Goal: Task Accomplishment & Management: Manage account settings

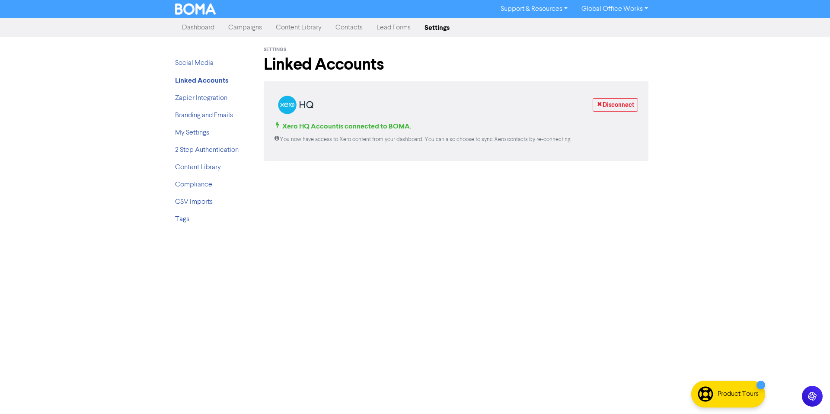
click at [201, 93] on li "Zapier Integration" at bounding box center [209, 98] width 69 height 10
click at [199, 64] on link "Social Media" at bounding box center [194, 63] width 38 height 7
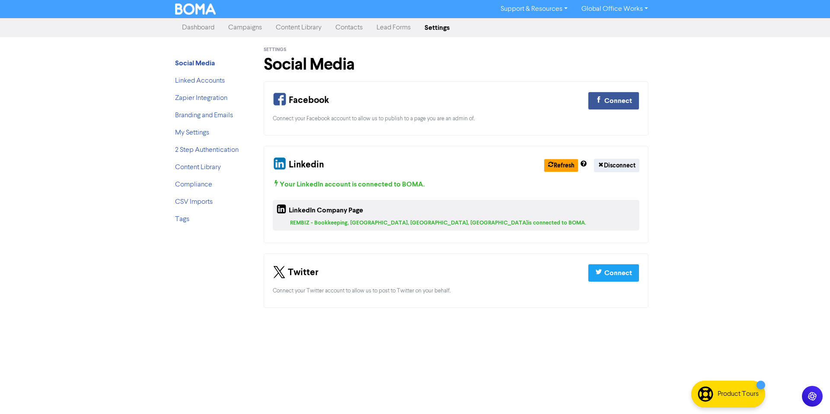
click at [210, 85] on li "Linked Accounts" at bounding box center [209, 81] width 69 height 10
click at [206, 77] on link "Linked Accounts" at bounding box center [200, 80] width 50 height 7
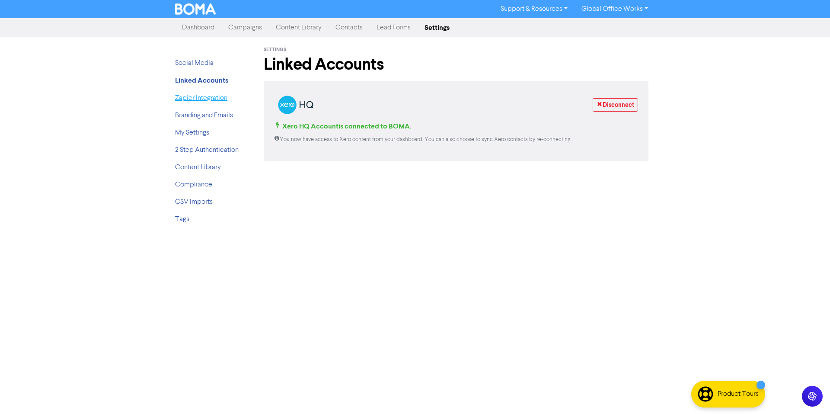
click at [214, 101] on link "Zapier Integration" at bounding box center [201, 98] width 52 height 7
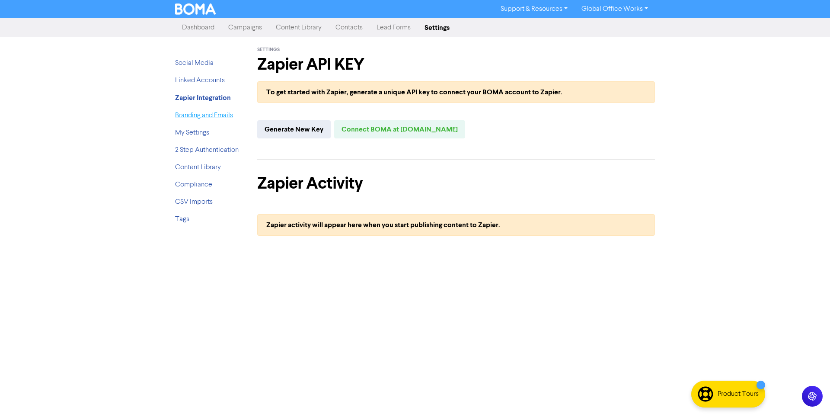
click at [211, 112] on link "Branding and Emails" at bounding box center [204, 115] width 58 height 7
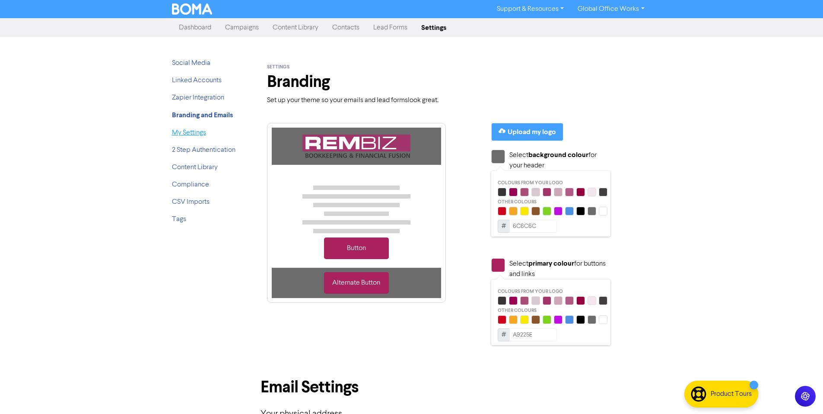
click at [201, 132] on link "My Settings" at bounding box center [189, 132] width 34 height 7
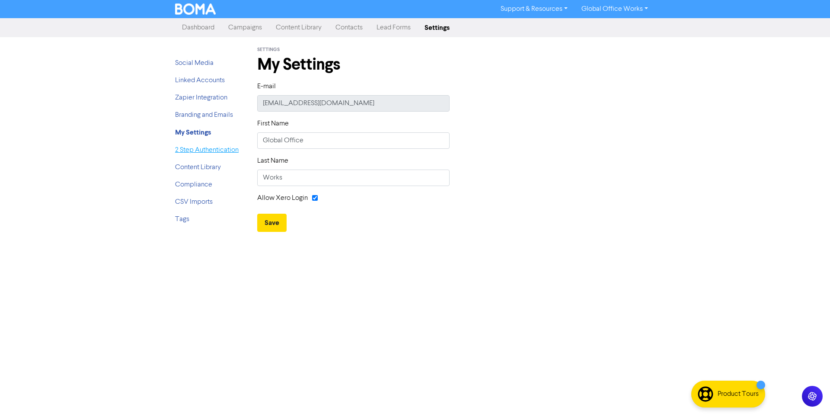
click at [199, 152] on link "2 Step Authentication" at bounding box center [207, 150] width 64 height 7
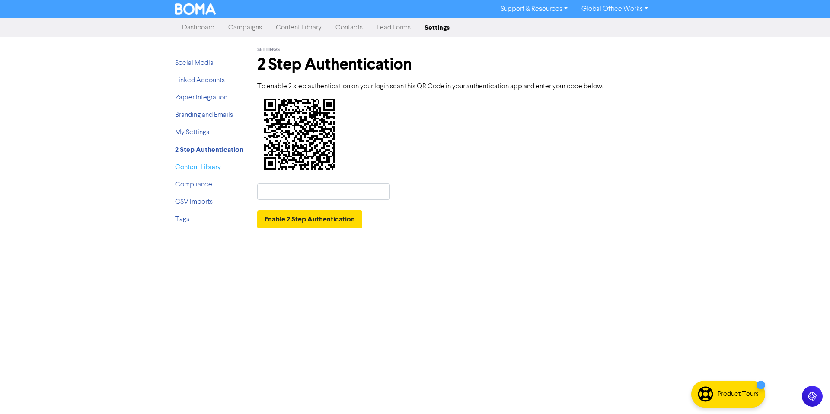
click at [199, 169] on link "Content Library" at bounding box center [198, 167] width 46 height 7
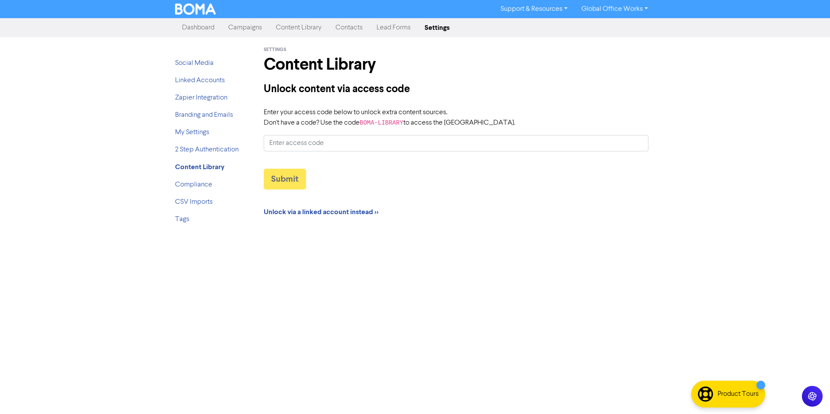
click at [302, 145] on input "Enter your access code below to unlock extra content sources. Don't have a code…" at bounding box center [456, 143] width 385 height 16
click at [325, 216] on strong "Unlock via a linked account instead >>" at bounding box center [321, 211] width 115 height 9
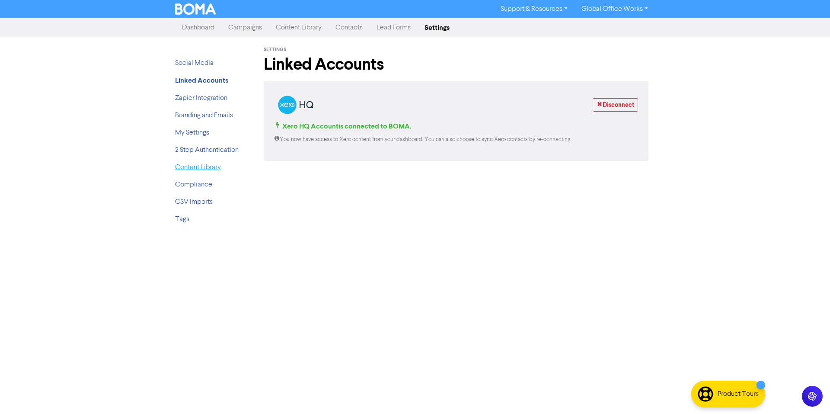
click at [208, 167] on link "Content Library" at bounding box center [198, 167] width 46 height 7
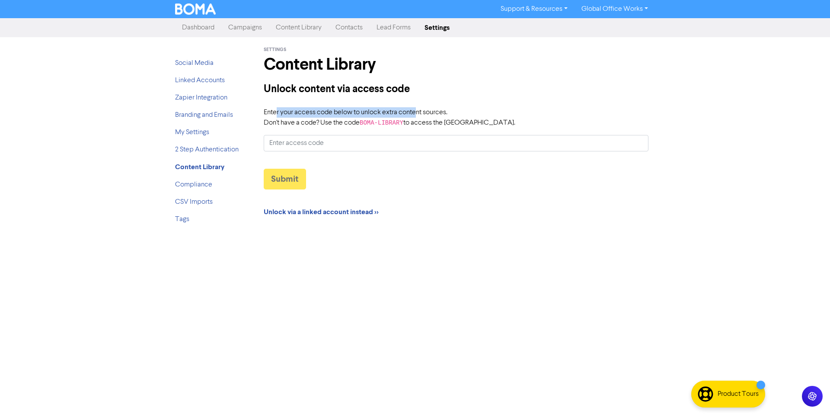
drag, startPoint x: 280, startPoint y: 112, endPoint x: 421, endPoint y: 115, distance: 140.9
click at [418, 115] on label "Enter your access code below to unlock extra content sources. Don't have a code…" at bounding box center [390, 117] width 252 height 21
click at [447, 114] on label "Enter your access code below to unlock extra content sources. Don't have a code…" at bounding box center [390, 117] width 252 height 21
click at [447, 135] on input "Enter your access code below to unlock extra content sources. Don't have a code…" at bounding box center [456, 143] width 385 height 16
click at [202, 184] on link "Compliance" at bounding box center [193, 184] width 37 height 7
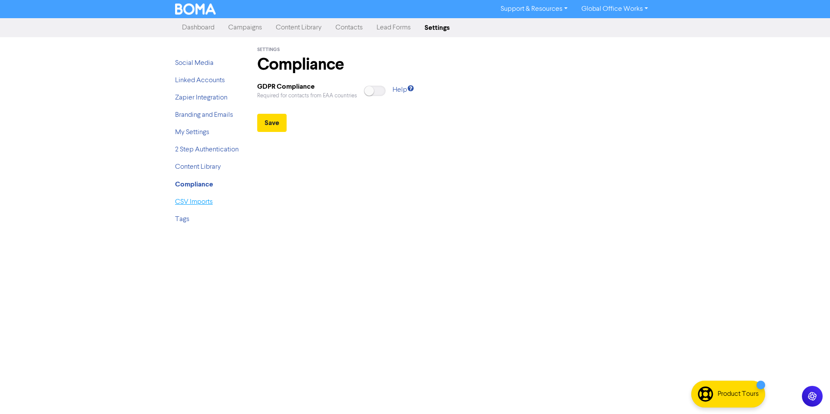
click at [193, 204] on link "CSV Imports" at bounding box center [194, 201] width 38 height 7
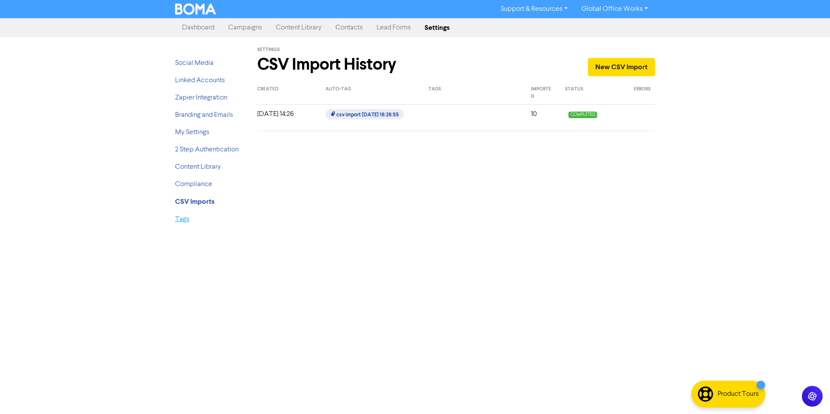
click at [187, 219] on link "Tags" at bounding box center [182, 219] width 14 height 7
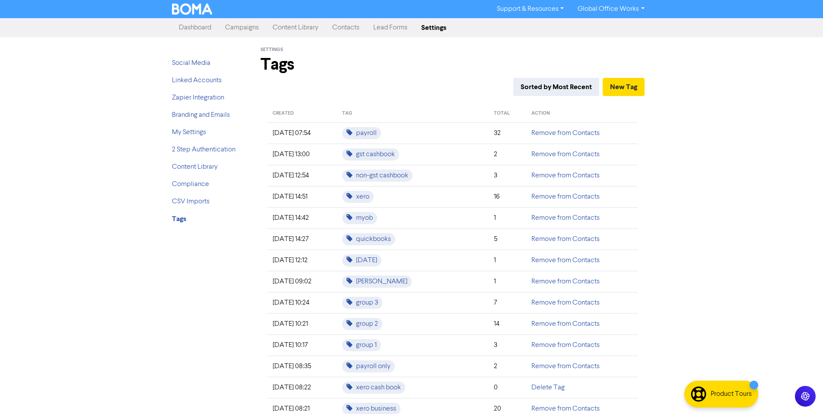
click at [204, 72] on ul "Social Media Linked Accounts Zapier Integration Branding and Emails My Settings…" at bounding box center [206, 144] width 69 height 173
click at [197, 60] on link "Social Media" at bounding box center [191, 63] width 38 height 7
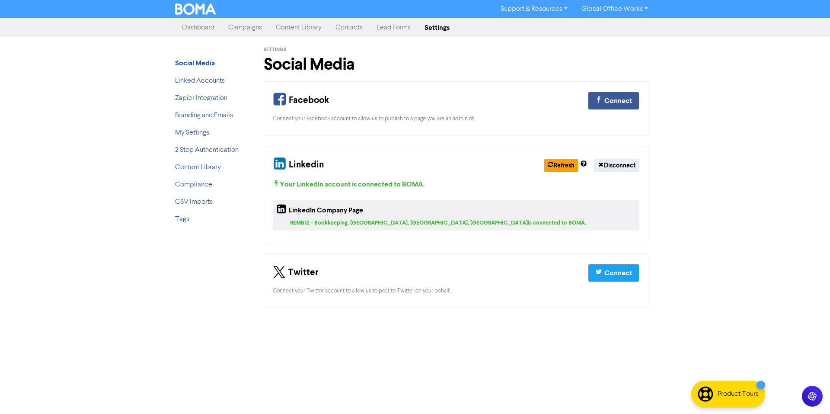
click at [239, 34] on link "Campaigns" at bounding box center [245, 27] width 48 height 17
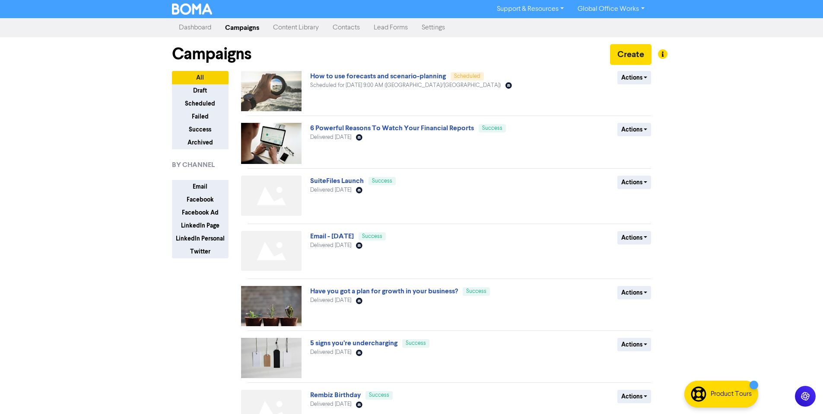
click at [361, 29] on link "Contacts" at bounding box center [346, 27] width 41 height 17
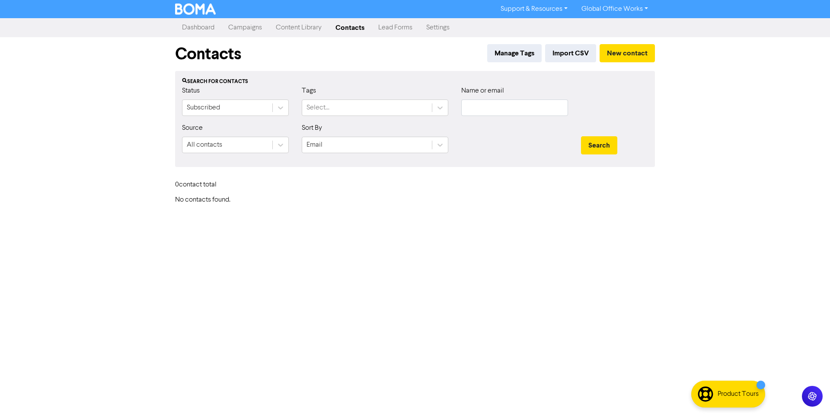
click at [383, 31] on link "Lead Forms" at bounding box center [395, 27] width 48 height 17
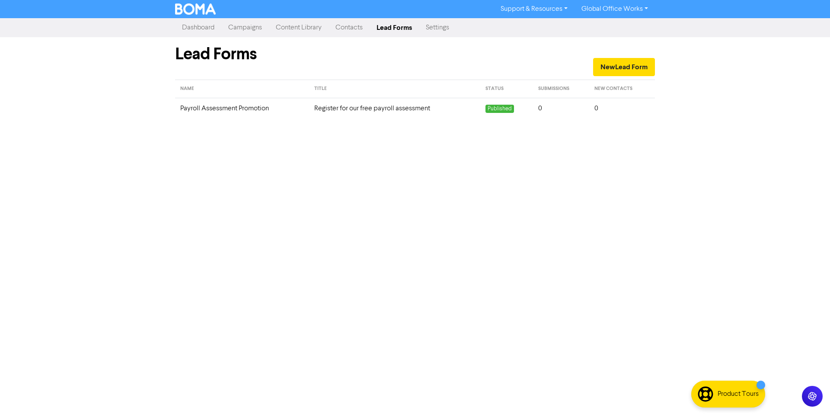
click at [306, 111] on td "Payroll Assessment Promotion" at bounding box center [242, 108] width 134 height 21
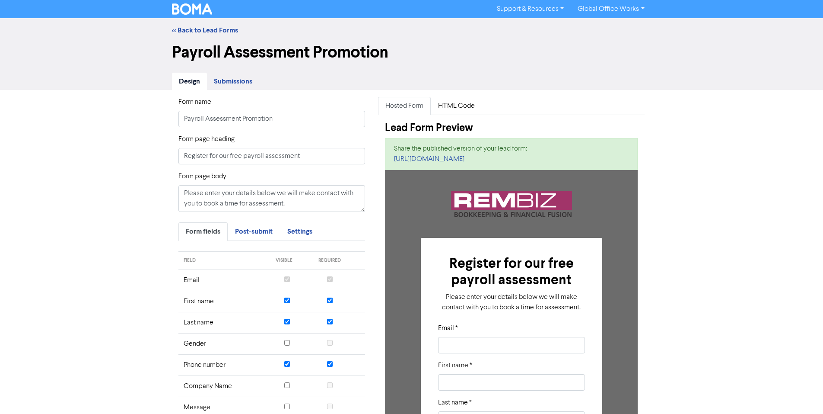
click at [227, 86] on span "Submissions" at bounding box center [233, 81] width 38 height 9
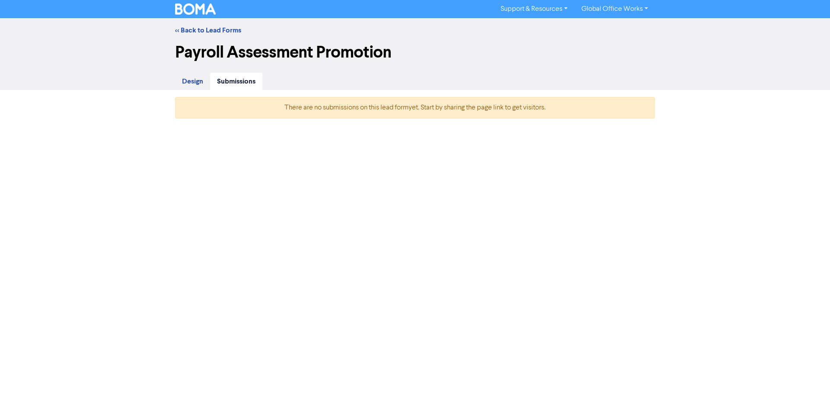
click at [201, 74] on link "Design" at bounding box center [192, 82] width 35 height 18
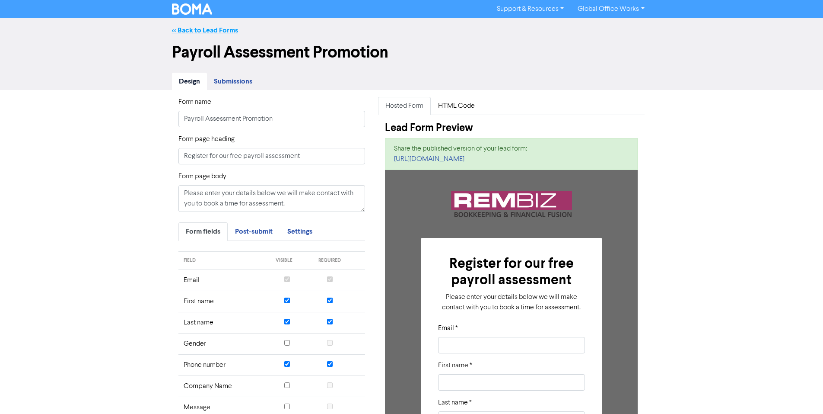
click at [213, 32] on link "<< Back to Lead Forms" at bounding box center [205, 30] width 66 height 9
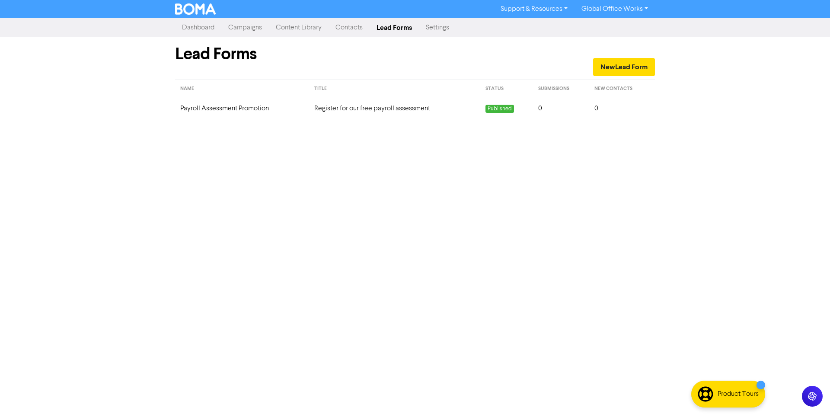
click at [352, 33] on link "Contacts" at bounding box center [348, 27] width 41 height 17
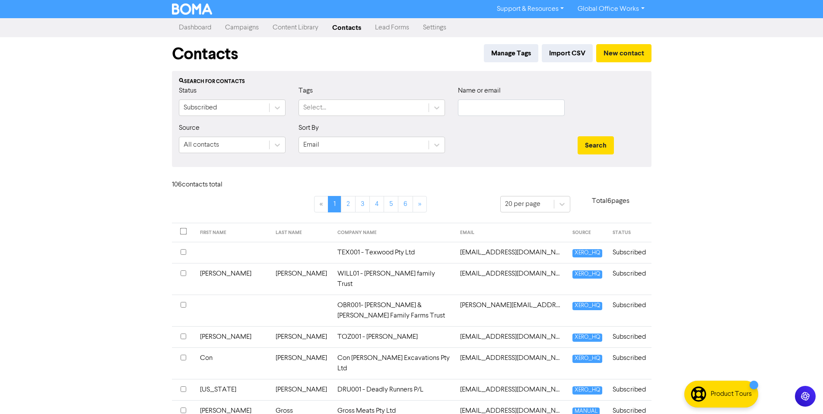
click at [438, 33] on link "Settings" at bounding box center [434, 27] width 37 height 17
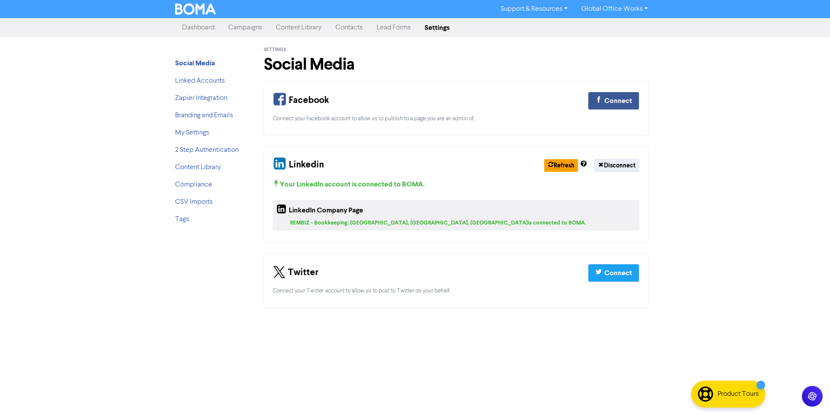
click at [272, 29] on link "Content Library" at bounding box center [299, 27] width 60 height 17
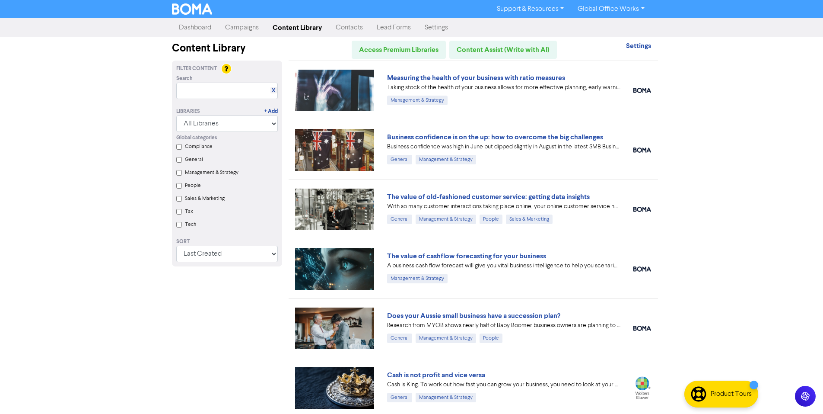
click at [252, 28] on link "Campaigns" at bounding box center [242, 27] width 48 height 17
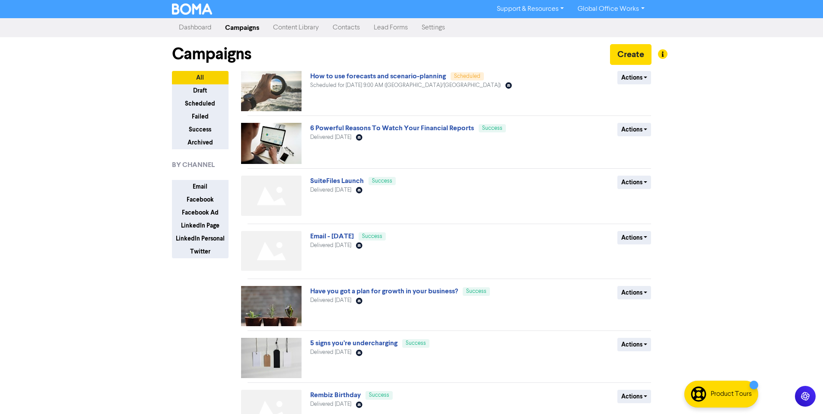
click at [216, 30] on link "Dashboard" at bounding box center [195, 27] width 46 height 17
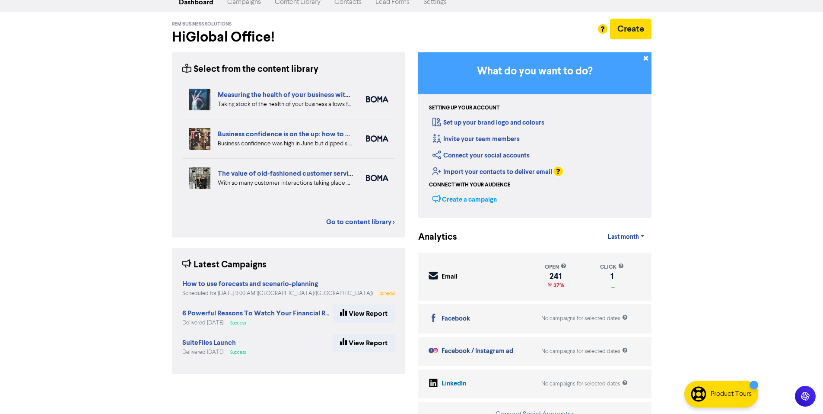
scroll to position [40, 0]
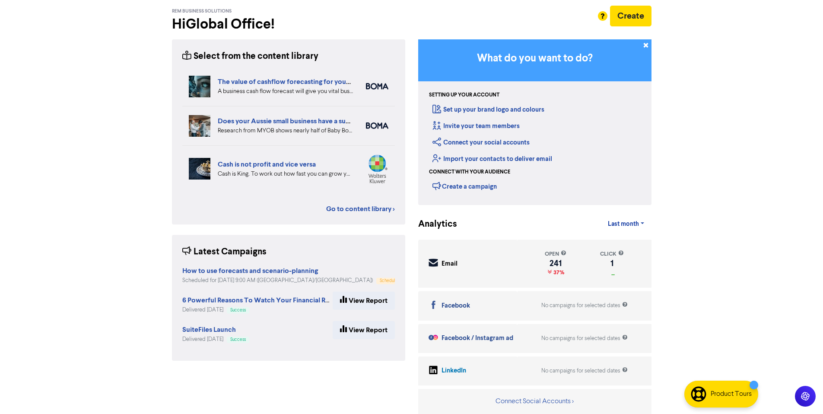
click at [484, 338] on div "Facebook / Instagram ad" at bounding box center [478, 338] width 72 height 10
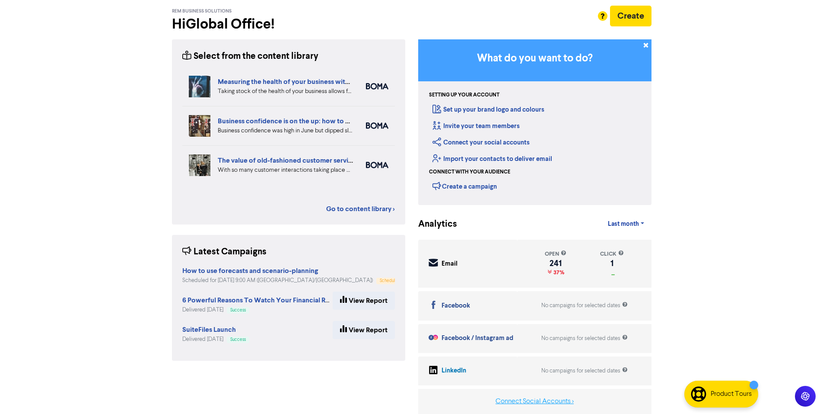
click at [549, 399] on button "Connect Social Accounts >" at bounding box center [534, 400] width 79 height 11
